Goal: Task Accomplishment & Management: Use online tool/utility

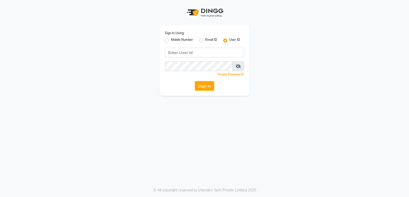
drag, startPoint x: 167, startPoint y: 42, endPoint x: 171, endPoint y: 43, distance: 3.7
click at [171, 42] on label "Mobile Number" at bounding box center [182, 41] width 22 height 6
click at [171, 41] on input "Mobile Number" at bounding box center [172, 39] width 3 height 3
radio input "true"
radio input "false"
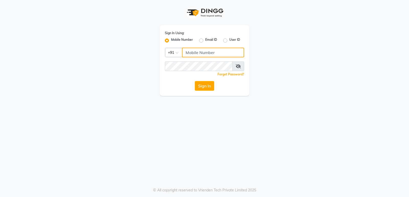
click at [196, 55] on input "Username" at bounding box center [213, 53] width 62 height 10
type input "7020713535"
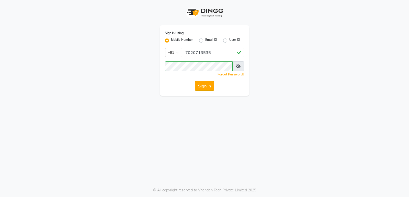
click at [209, 86] on button "Sign In" at bounding box center [204, 86] width 19 height 10
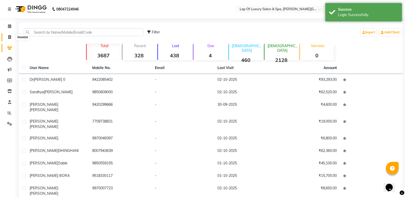
click at [12, 36] on span at bounding box center [9, 37] width 9 height 6
select select "service"
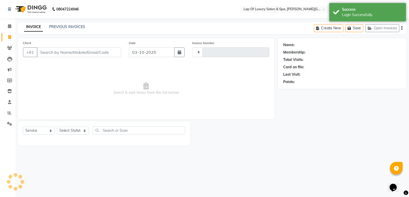
type input "1313"
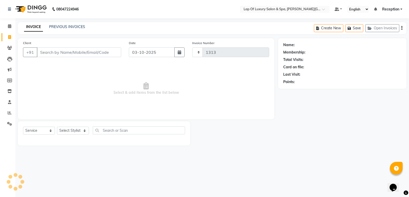
select select "7511"
click at [49, 52] on input "Client" at bounding box center [79, 53] width 84 height 10
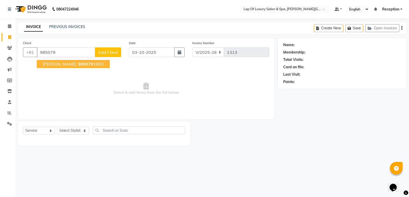
click at [56, 65] on span "[PERSON_NAME]" at bounding box center [59, 64] width 33 height 5
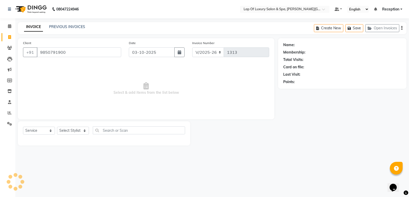
type input "9850791900"
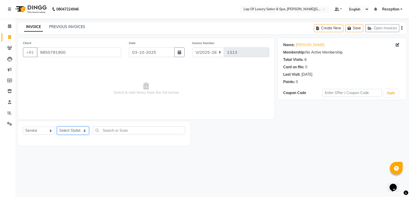
click at [68, 131] on select "Select Stylist FARDIN [PERSON_NAME] [PERSON_NAME] [PERSON_NAME] [PERSON_NAME] R…" at bounding box center [73, 131] width 32 height 8
select select "66144"
click at [57, 127] on select "Select Stylist FARDIN [PERSON_NAME] [PERSON_NAME] [PERSON_NAME] [PERSON_NAME] R…" at bounding box center [73, 131] width 32 height 8
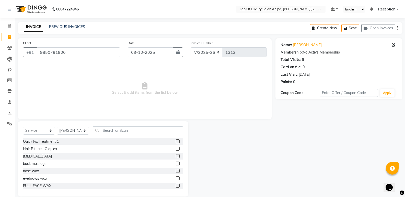
click at [116, 126] on div "Select Service Product Membership Package Voucher Prepaid Gift Card Select Styl…" at bounding box center [103, 159] width 170 height 75
click at [116, 132] on input "text" at bounding box center [138, 131] width 90 height 8
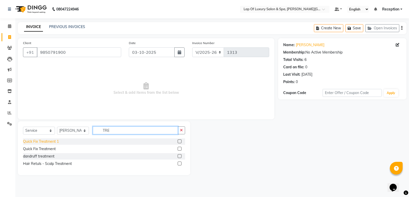
type input "TRE"
click at [51, 142] on div "Quick Fix Treatment 1" at bounding box center [41, 141] width 36 height 5
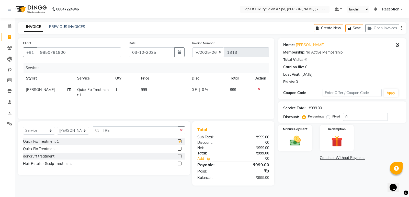
checkbox input "false"
click at [150, 95] on td "999" at bounding box center [163, 92] width 51 height 17
select select "66144"
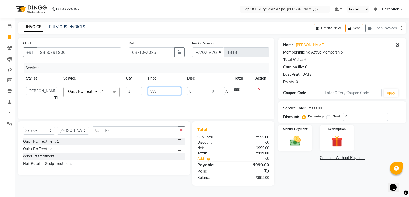
click at [158, 92] on input "999" at bounding box center [164, 91] width 33 height 8
type input "9"
type input "1000"
click at [301, 168] on div "Name: [PERSON_NAME] Membership: No Active Membership Total Visits: 6 Card on fi…" at bounding box center [344, 112] width 132 height 148
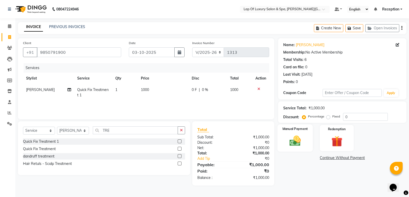
click at [296, 144] on img at bounding box center [295, 141] width 18 height 13
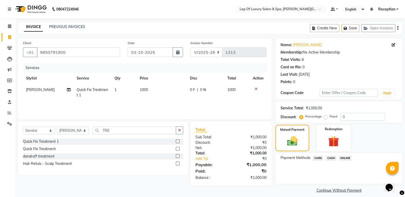
click at [256, 88] on icon at bounding box center [256, 89] width 3 height 4
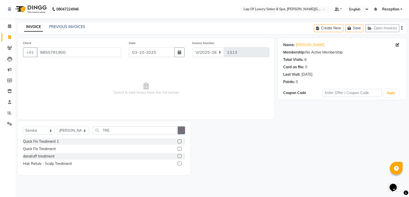
click at [184, 132] on button "button" at bounding box center [181, 131] width 7 height 8
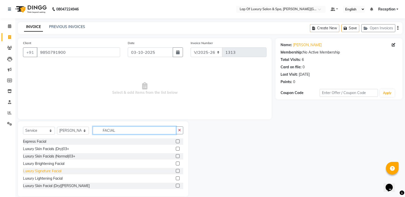
type input "FACIAL"
click at [39, 172] on div "Luxury Signature Facial" at bounding box center [42, 171] width 38 height 5
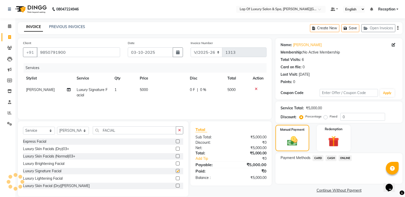
checkbox input "false"
click at [332, 158] on span "CASH" at bounding box center [330, 159] width 11 height 6
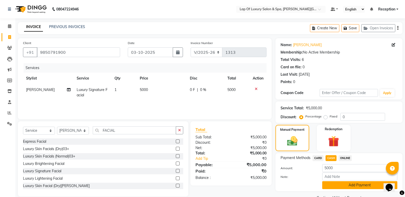
click at [340, 184] on button "Add Payment" at bounding box center [359, 186] width 75 height 8
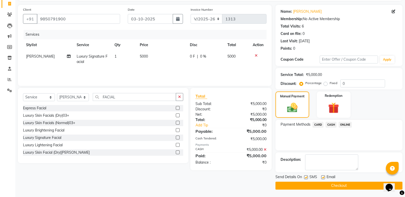
scroll to position [34, 0]
click at [323, 178] on label at bounding box center [323, 178] width 4 height 4
click at [323, 178] on input "checkbox" at bounding box center [322, 177] width 3 height 3
checkbox input "false"
click at [322, 187] on button "Checkout" at bounding box center [338, 186] width 127 height 8
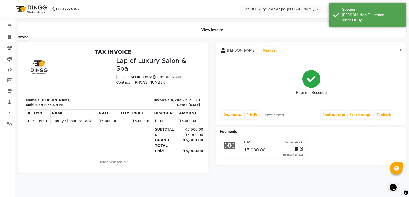
click at [9, 36] on icon at bounding box center [9, 37] width 3 height 4
select select "service"
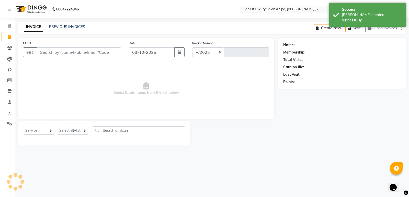
select select "7511"
type input "1314"
click at [89, 54] on input "Client" at bounding box center [79, 53] width 84 height 10
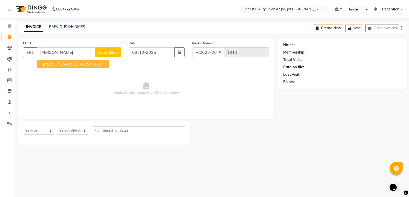
click at [48, 63] on span "[PERSON_NAME]" at bounding box center [59, 64] width 33 height 5
type input "9922903671"
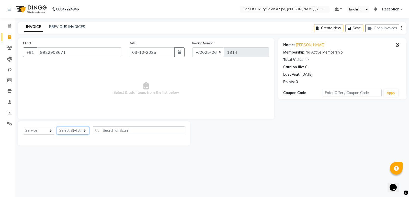
click at [69, 133] on select "Select Stylist FARDIN [PERSON_NAME] [PERSON_NAME] [PERSON_NAME] [PERSON_NAME] R…" at bounding box center [73, 131] width 32 height 8
select select "66143"
click at [57, 127] on select "Select Stylist FARDIN [PERSON_NAME] [PERSON_NAME] [PERSON_NAME] [PERSON_NAME] R…" at bounding box center [73, 131] width 32 height 8
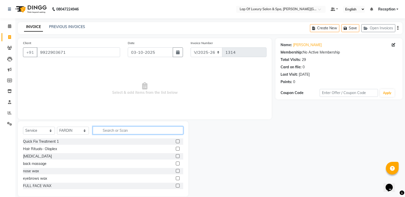
click at [107, 130] on input "text" at bounding box center [138, 131] width 90 height 8
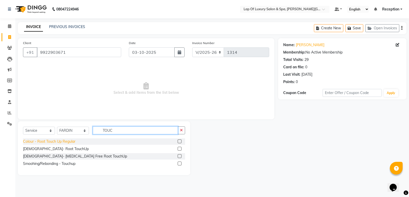
type input "TOUC"
click at [53, 143] on div "Colour - Root Touch Up Regular" at bounding box center [49, 141] width 52 height 5
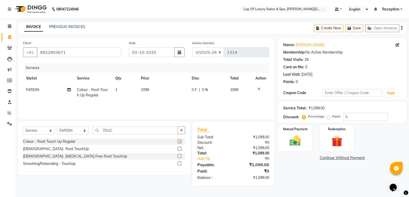
checkbox input "false"
click at [156, 88] on td "1099" at bounding box center [163, 92] width 51 height 17
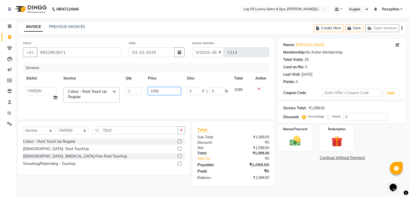
click at [158, 88] on input "1099" at bounding box center [164, 91] width 33 height 8
click at [168, 94] on input "1099" at bounding box center [164, 91] width 33 height 8
type input "1"
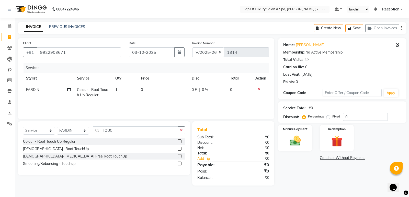
click at [156, 93] on td "0" at bounding box center [163, 92] width 51 height 17
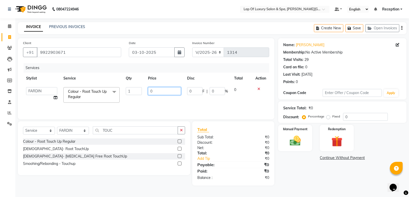
click at [156, 93] on input "0" at bounding box center [164, 91] width 33 height 8
type input "1800"
click at [196, 100] on td "0 F | 0 %" at bounding box center [207, 95] width 47 height 22
click at [199, 90] on input "0" at bounding box center [194, 91] width 15 height 8
type input "20"
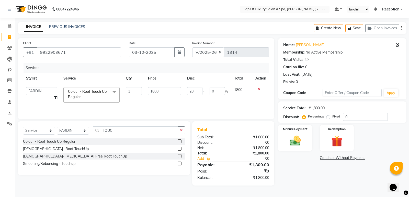
click at [155, 103] on div "Services Stylist Service Qty Price Disc Total Action FARDIN [PERSON_NAME] [PERS…" at bounding box center [146, 88] width 246 height 51
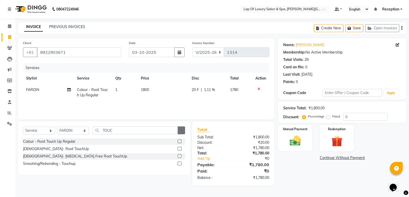
click at [182, 131] on icon "button" at bounding box center [181, 131] width 3 height 4
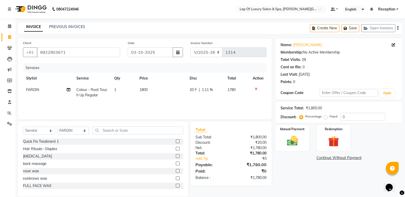
click at [201, 98] on td "20 F | 1.11 %" at bounding box center [205, 92] width 38 height 17
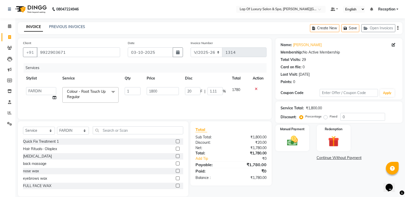
click at [197, 86] on td "20 F | 1.11 %" at bounding box center [205, 95] width 47 height 22
click at [189, 102] on td "20 F | 1.11 %" at bounding box center [205, 95] width 47 height 22
click at [193, 96] on td "20 F | 1.11 %" at bounding box center [205, 95] width 47 height 22
click at [197, 89] on input "20" at bounding box center [192, 91] width 15 height 8
type input "2"
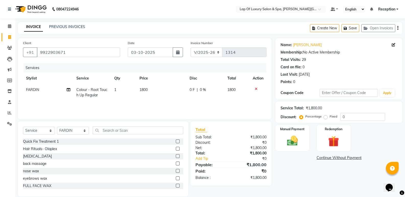
click at [201, 89] on span "0 %" at bounding box center [203, 89] width 6 height 5
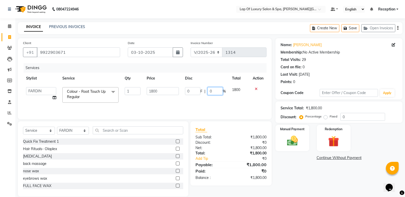
click at [216, 88] on input "0" at bounding box center [214, 91] width 15 height 8
type input "020"
click at [193, 106] on div "Services Stylist Service Qty Price Disc Total Action FARDIN [PERSON_NAME] [PERS…" at bounding box center [144, 88] width 243 height 51
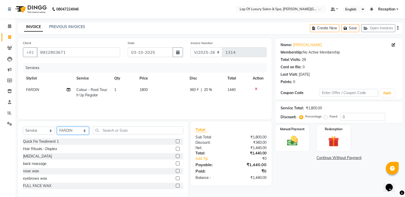
click at [72, 133] on select "Select Stylist FARDIN [PERSON_NAME] [PERSON_NAME] [PERSON_NAME] [PERSON_NAME] R…" at bounding box center [73, 131] width 32 height 8
select select "66149"
click at [57, 127] on select "Select Stylist FARDIN [PERSON_NAME] [PERSON_NAME] [PERSON_NAME] [PERSON_NAME] R…" at bounding box center [73, 131] width 32 height 8
click at [142, 133] on input "text" at bounding box center [138, 131] width 90 height 8
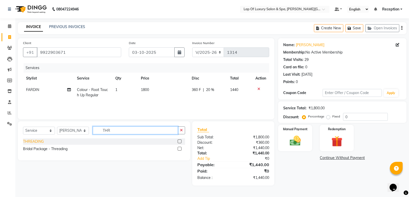
type input "THR"
drag, startPoint x: 36, startPoint y: 143, endPoint x: 43, endPoint y: 142, distance: 7.0
click at [36, 143] on div "THREADING" at bounding box center [33, 141] width 21 height 5
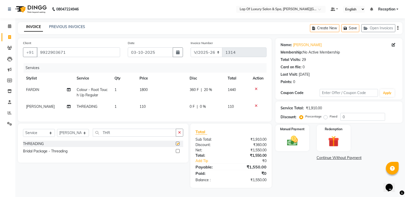
checkbox input "false"
click at [146, 107] on td "110" at bounding box center [161, 106] width 50 height 11
select select "66149"
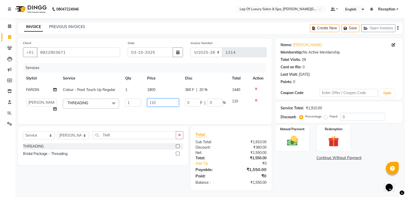
click at [160, 106] on input "110" at bounding box center [163, 103] width 32 height 8
type input "1"
type input "200"
click at [299, 165] on div "Name: [PERSON_NAME] Membership: No Active Membership Total Visits: 29 Card on f…" at bounding box center [340, 114] width 131 height 153
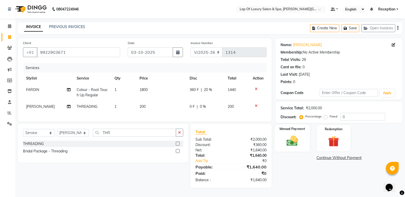
click at [290, 142] on img at bounding box center [292, 141] width 18 height 13
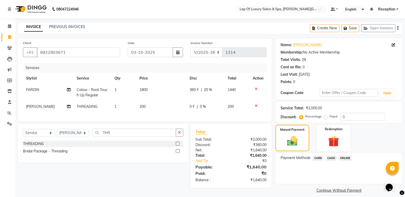
click at [330, 159] on span "CASH" at bounding box center [330, 159] width 11 height 6
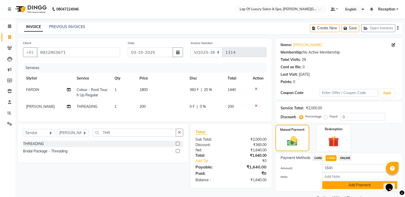
click at [323, 184] on button "Add Payment" at bounding box center [359, 186] width 75 height 8
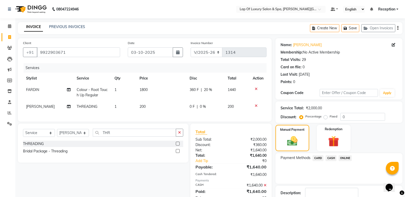
scroll to position [34, 0]
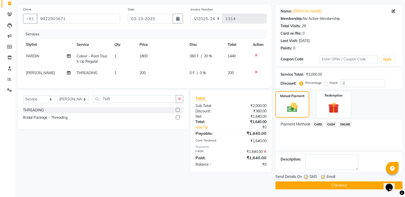
click at [321, 176] on label at bounding box center [323, 178] width 4 height 4
click at [321, 176] on input "checkbox" at bounding box center [322, 177] width 3 height 3
checkbox input "false"
click at [305, 186] on button "Checkout" at bounding box center [338, 186] width 127 height 8
